Goal: Browse casually

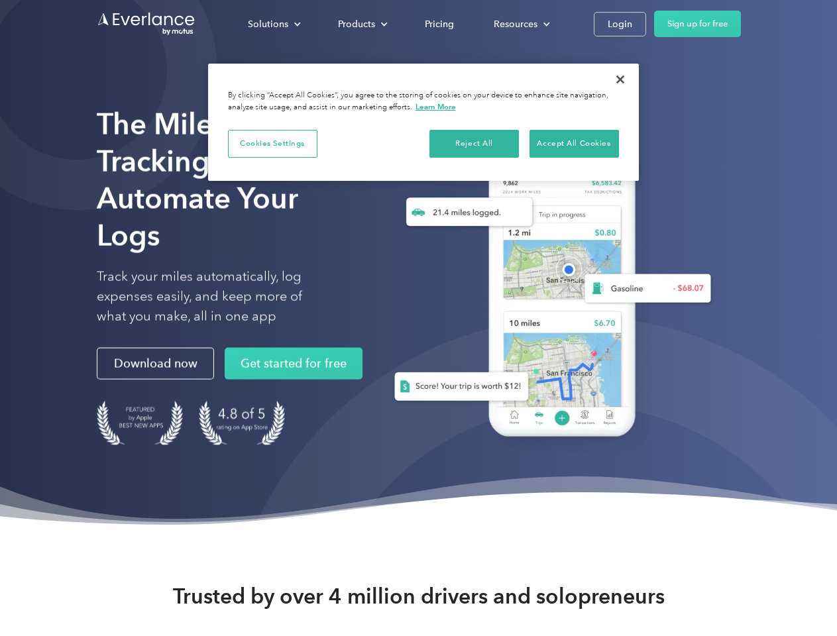
click at [274, 24] on div "Solutions" at bounding box center [268, 24] width 40 height 17
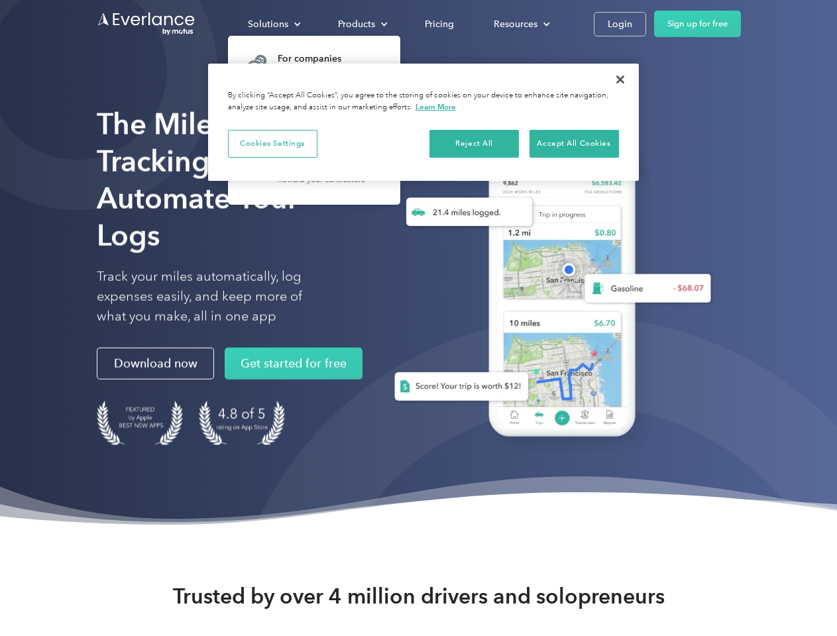
click at [361, 24] on div "Products" at bounding box center [356, 24] width 37 height 17
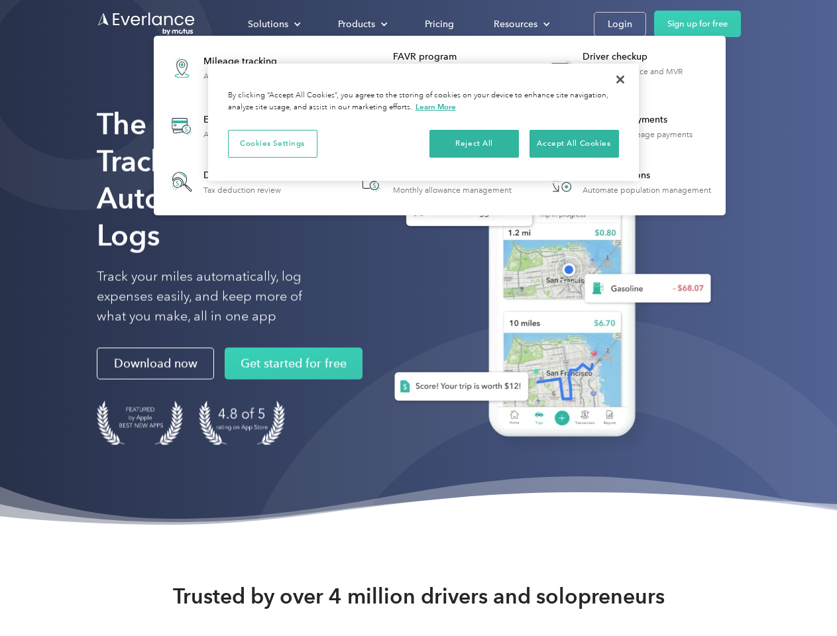
click at [520, 24] on div "Resources" at bounding box center [516, 24] width 44 height 17
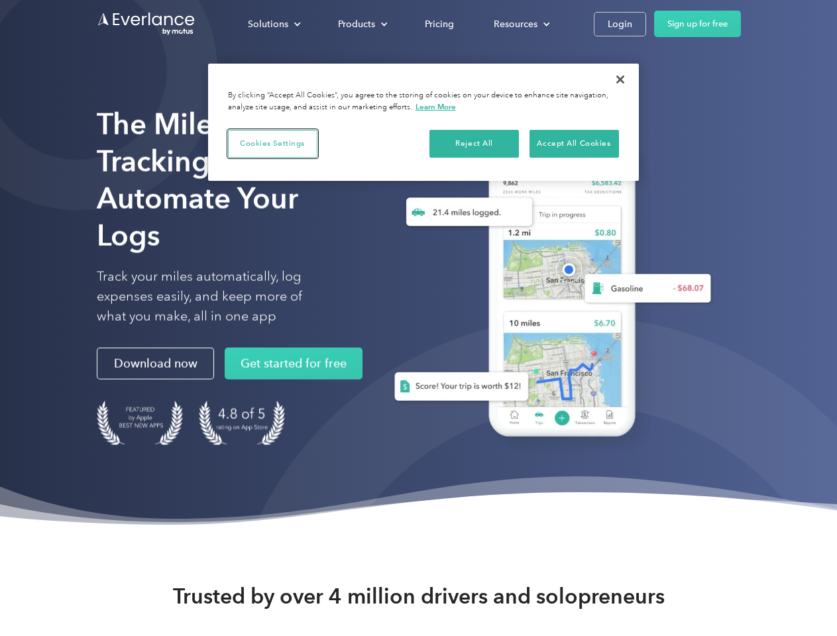
click at [272, 143] on button "Cookies Settings" at bounding box center [272, 144] width 89 height 28
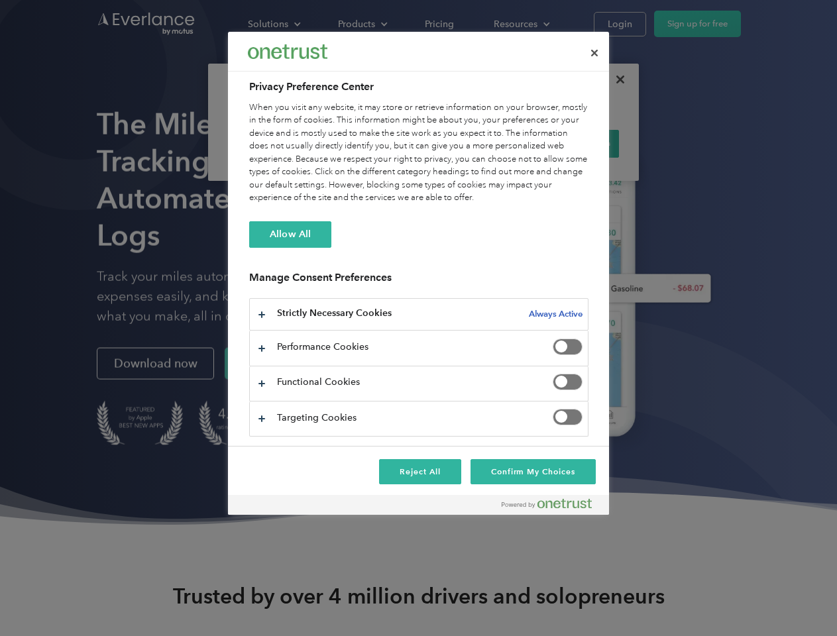
click at [475, 143] on div "When you visit any website, it may store or retrieve information on your browse…" at bounding box center [418, 152] width 339 height 103
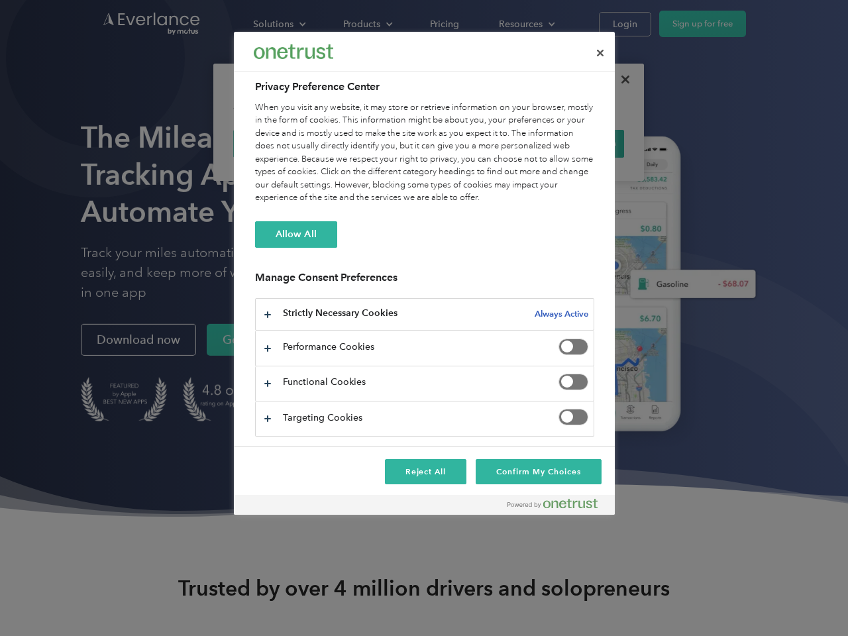
click at [574, 143] on div "When you visit any website, it may store or retrieve information on your browse…" at bounding box center [424, 152] width 339 height 103
click at [620, 80] on div at bounding box center [424, 318] width 848 height 636
